Goal: Communication & Community: Participate in discussion

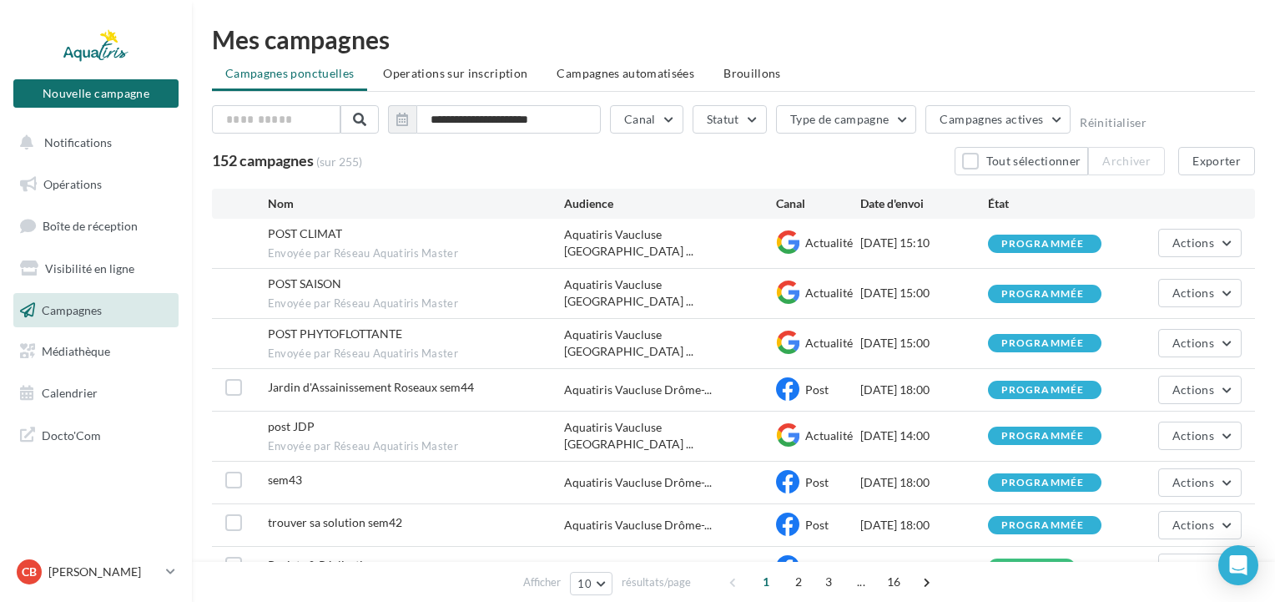
click at [88, 220] on span "Boîte de réception" at bounding box center [90, 226] width 95 height 14
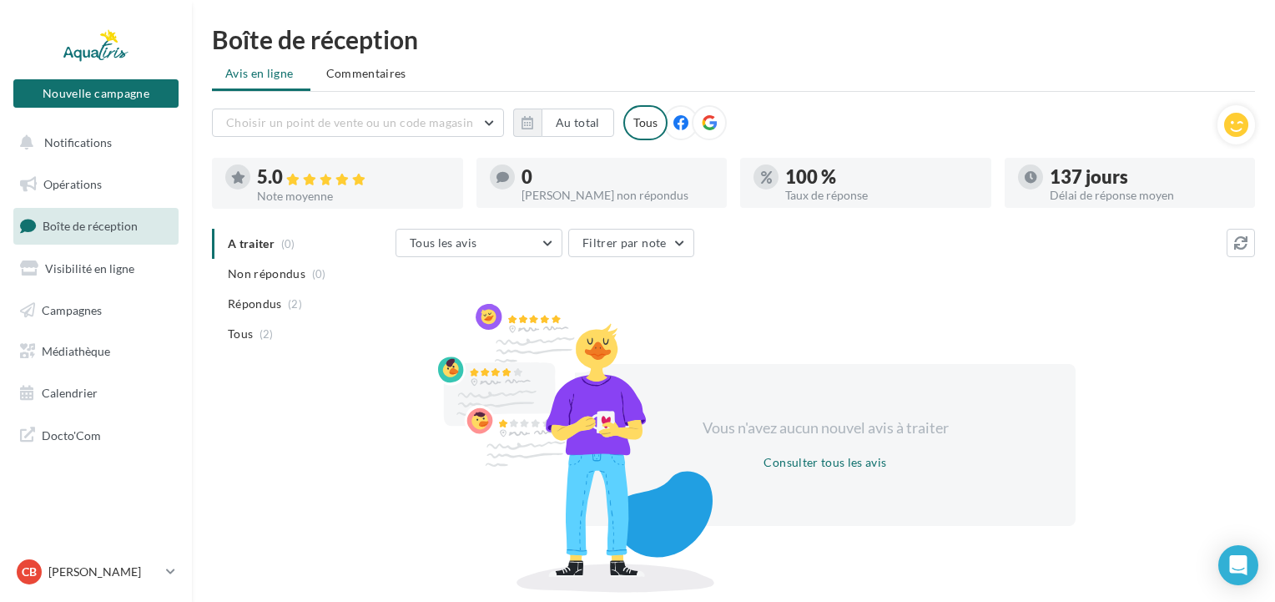
click at [369, 77] on span "Commentaires" at bounding box center [366, 73] width 80 height 17
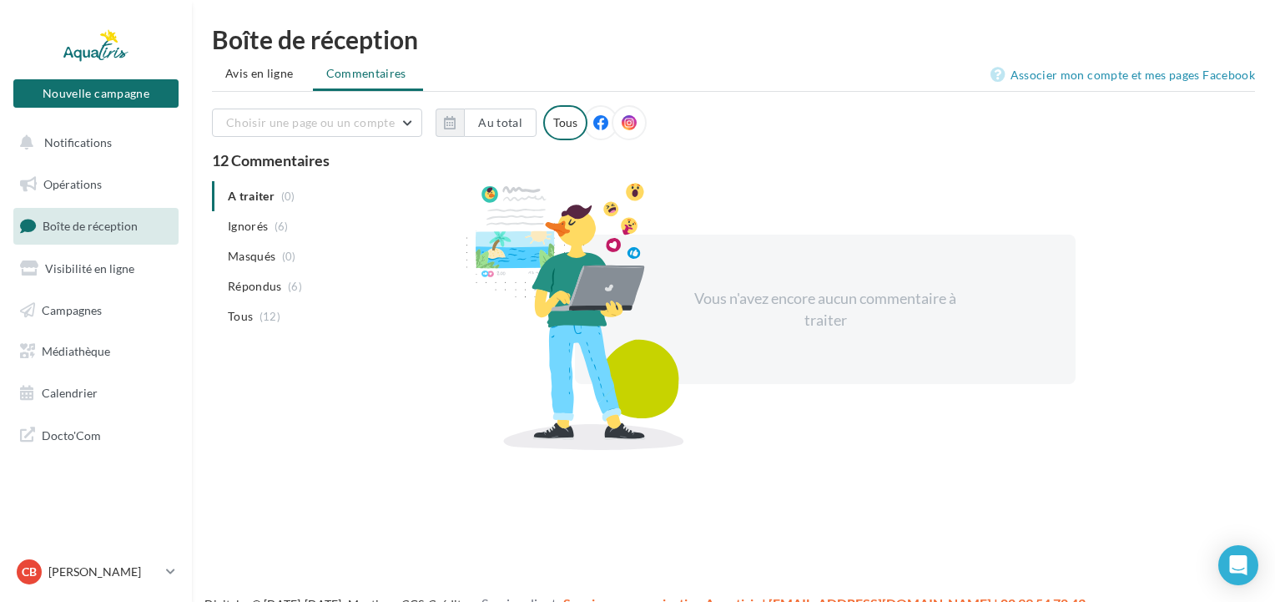
click at [596, 127] on icon at bounding box center [600, 122] width 15 height 15
